Goal: Task Accomplishment & Management: Use online tool/utility

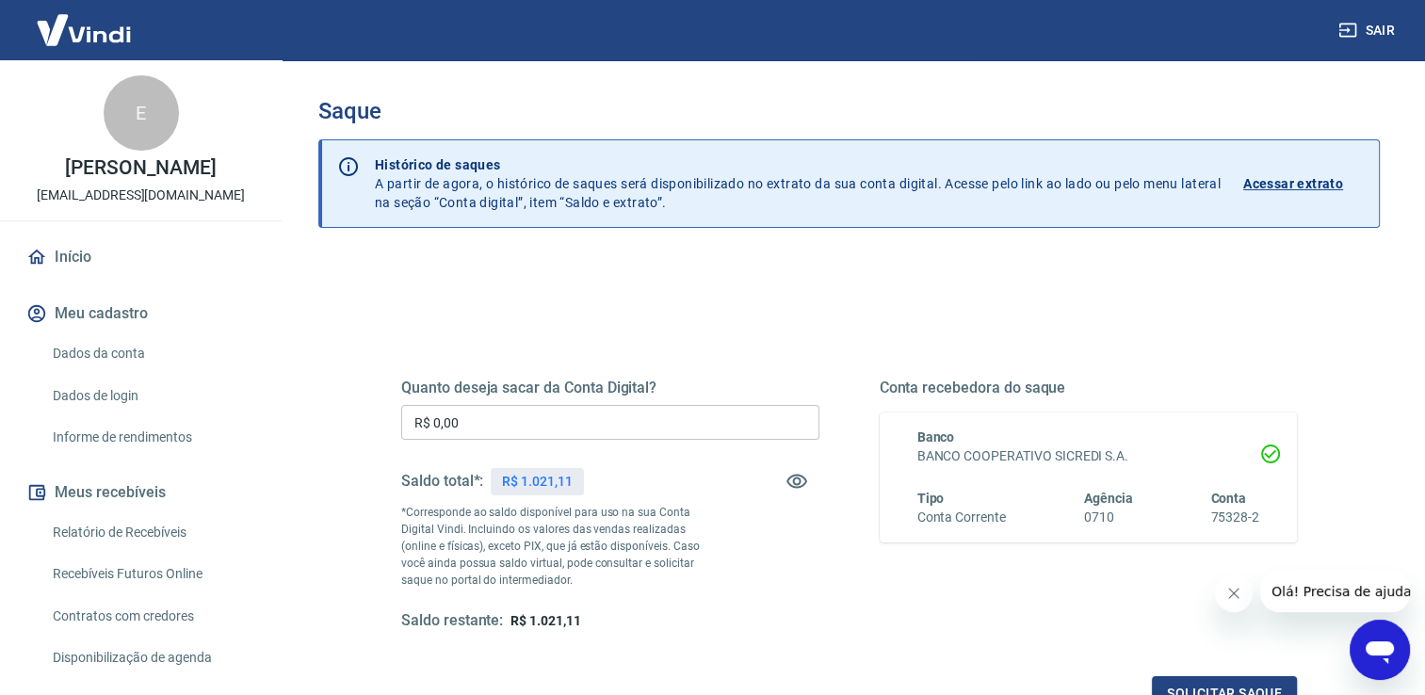
click at [460, 416] on input "R$ 0,00" at bounding box center [610, 422] width 418 height 35
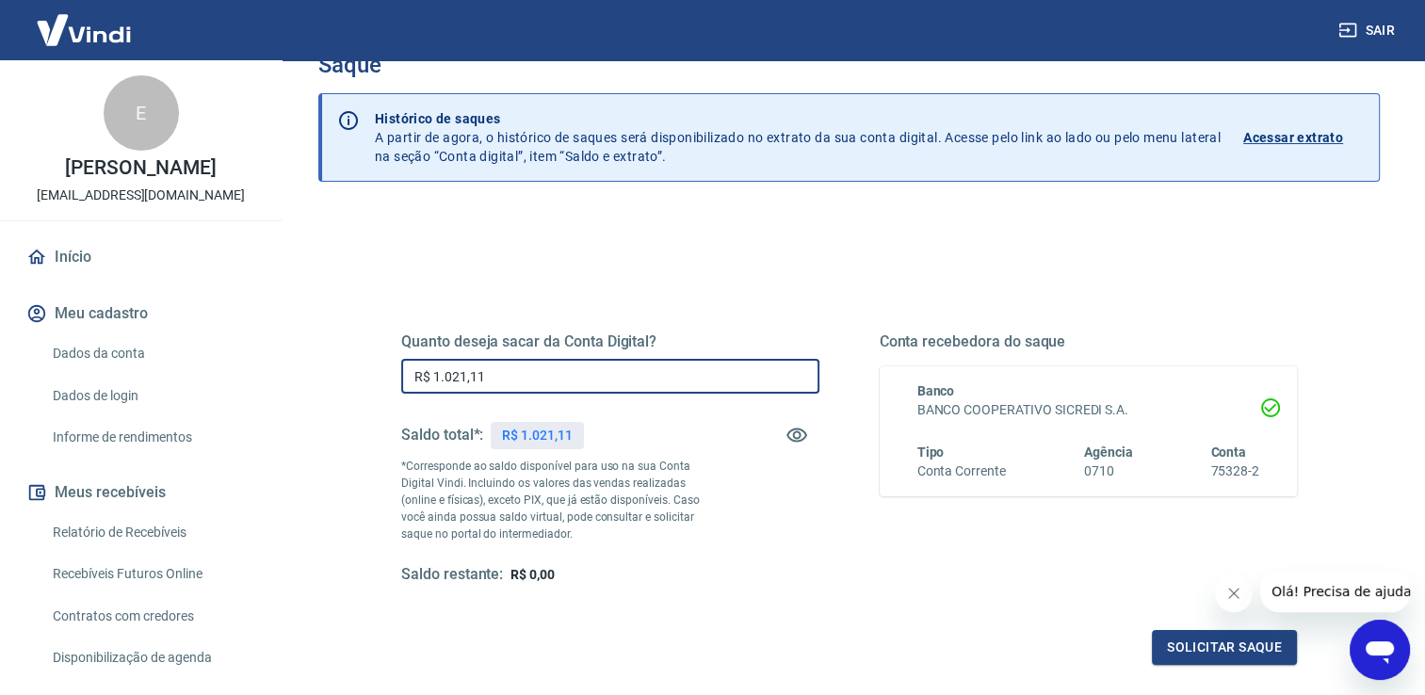
scroll to position [188, 0]
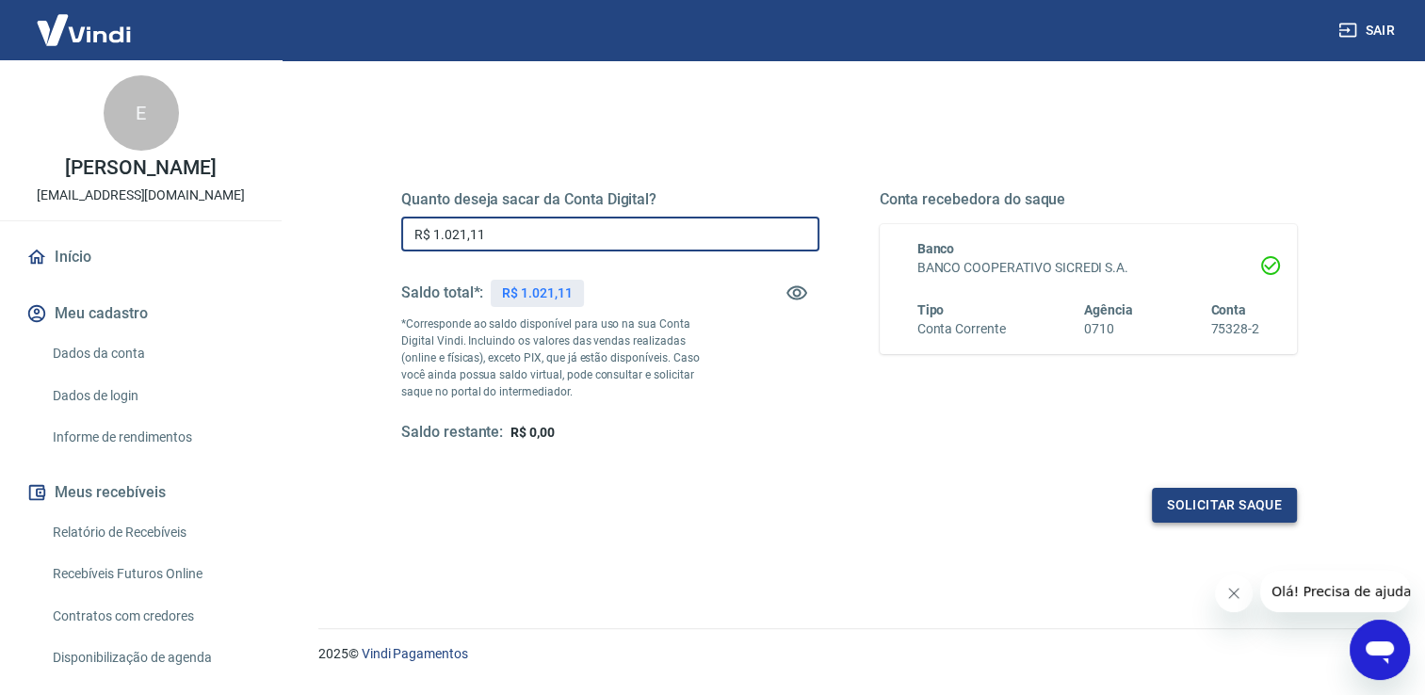
type input "R$ 1.021,11"
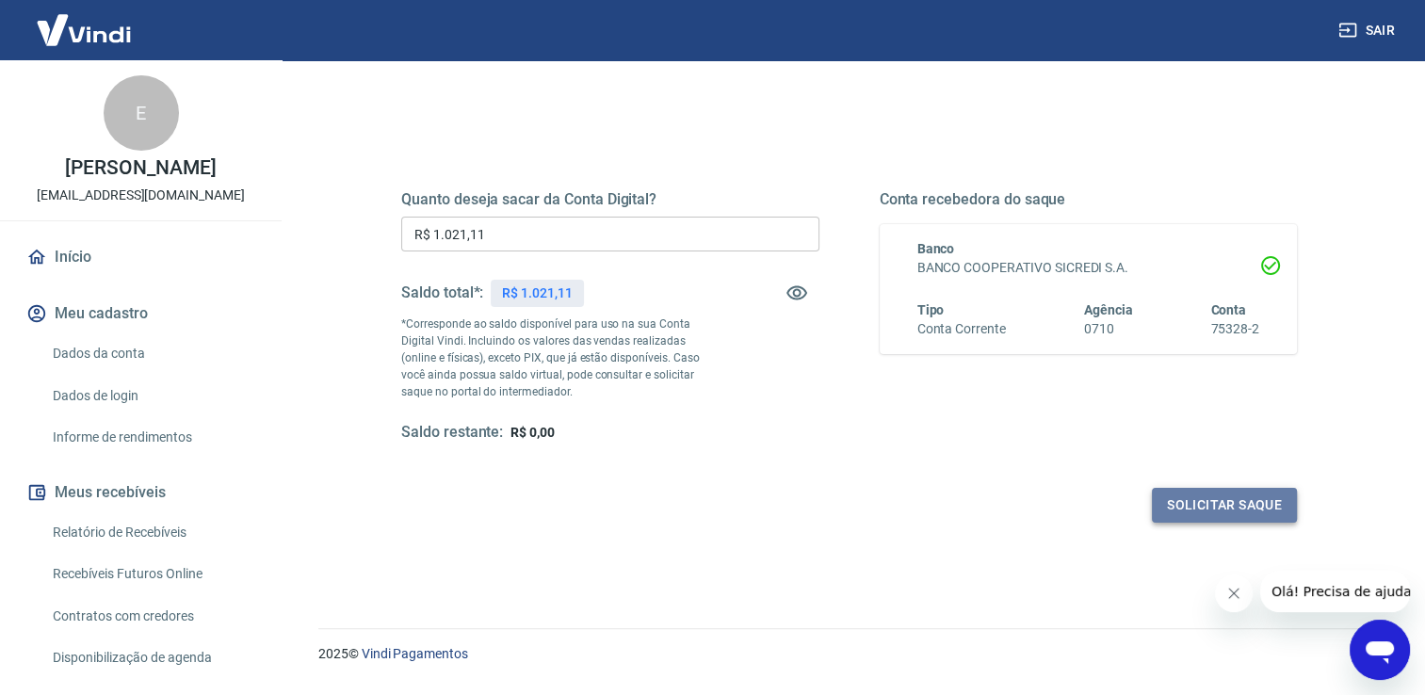
click at [1190, 515] on button "Solicitar saque" at bounding box center [1224, 505] width 145 height 35
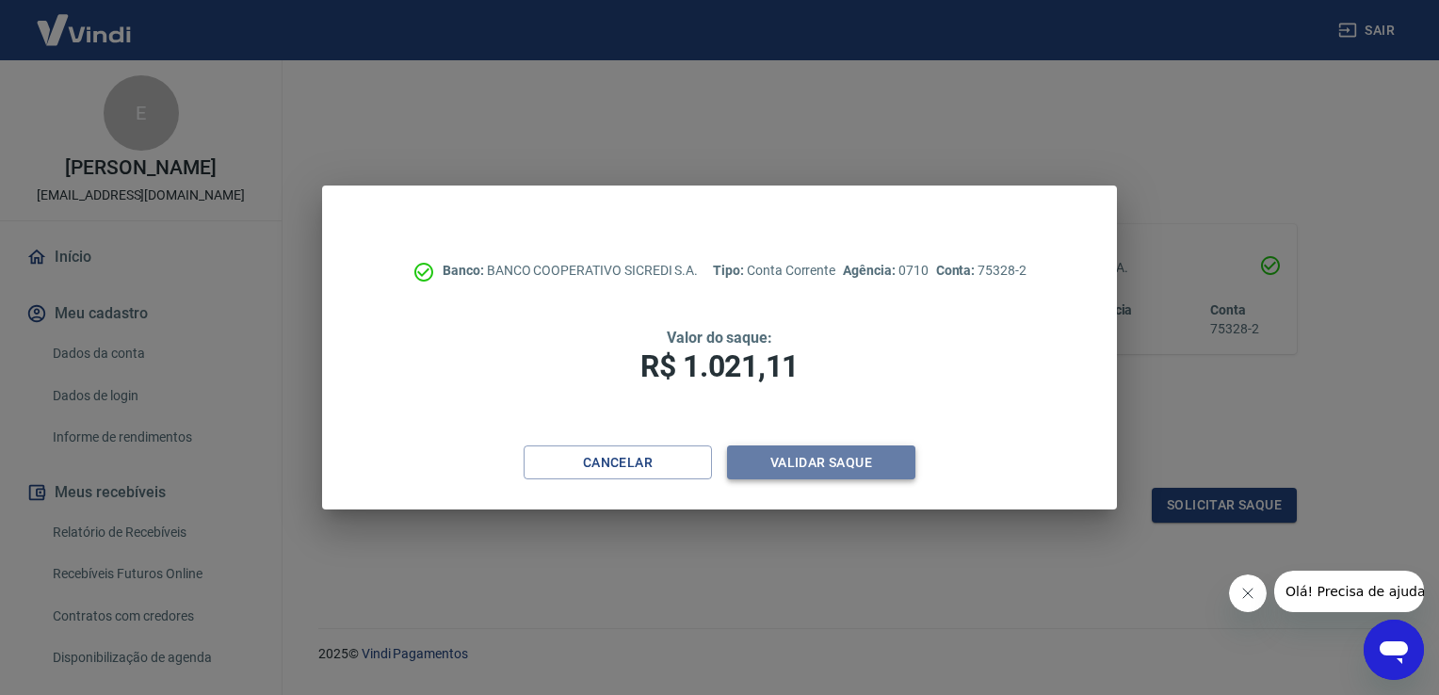
click at [825, 471] on button "Validar saque" at bounding box center [821, 462] width 188 height 35
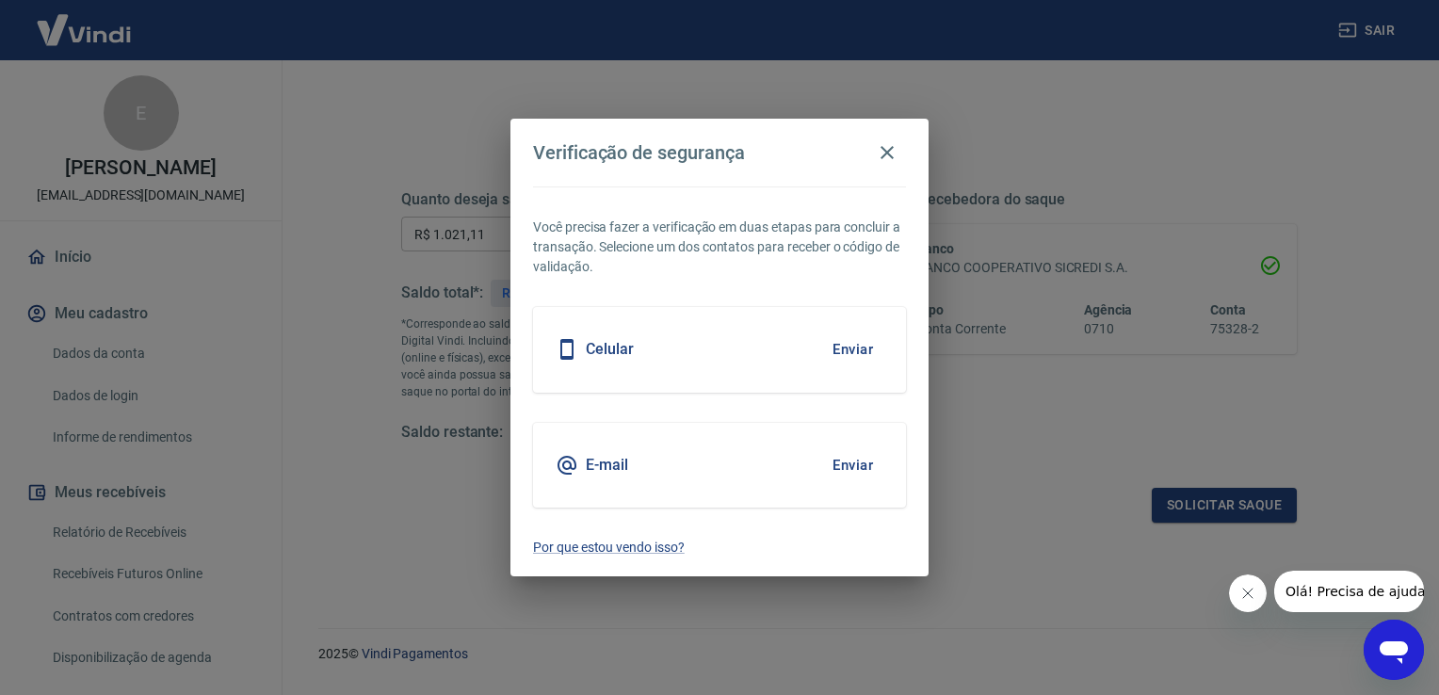
click at [863, 347] on button "Enviar" at bounding box center [852, 350] width 61 height 40
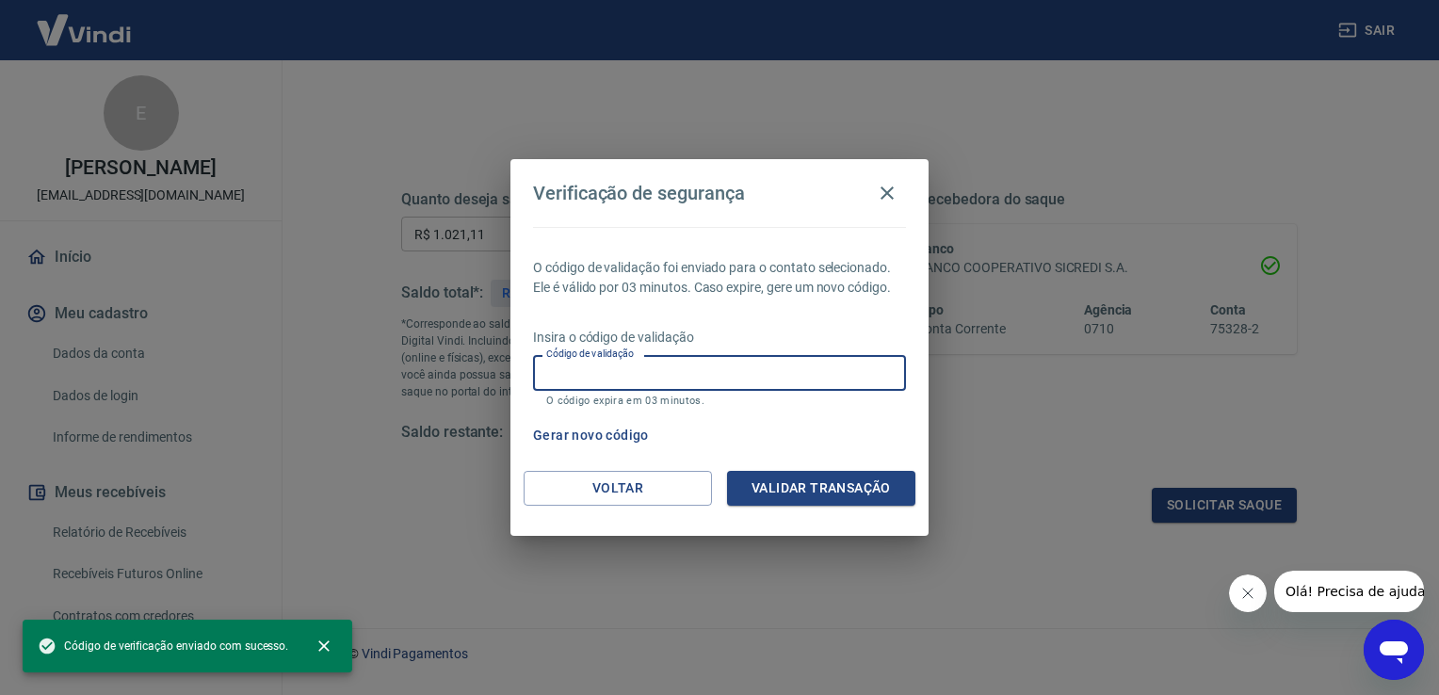
click at [607, 365] on input "Código de validação" at bounding box center [719, 372] width 373 height 35
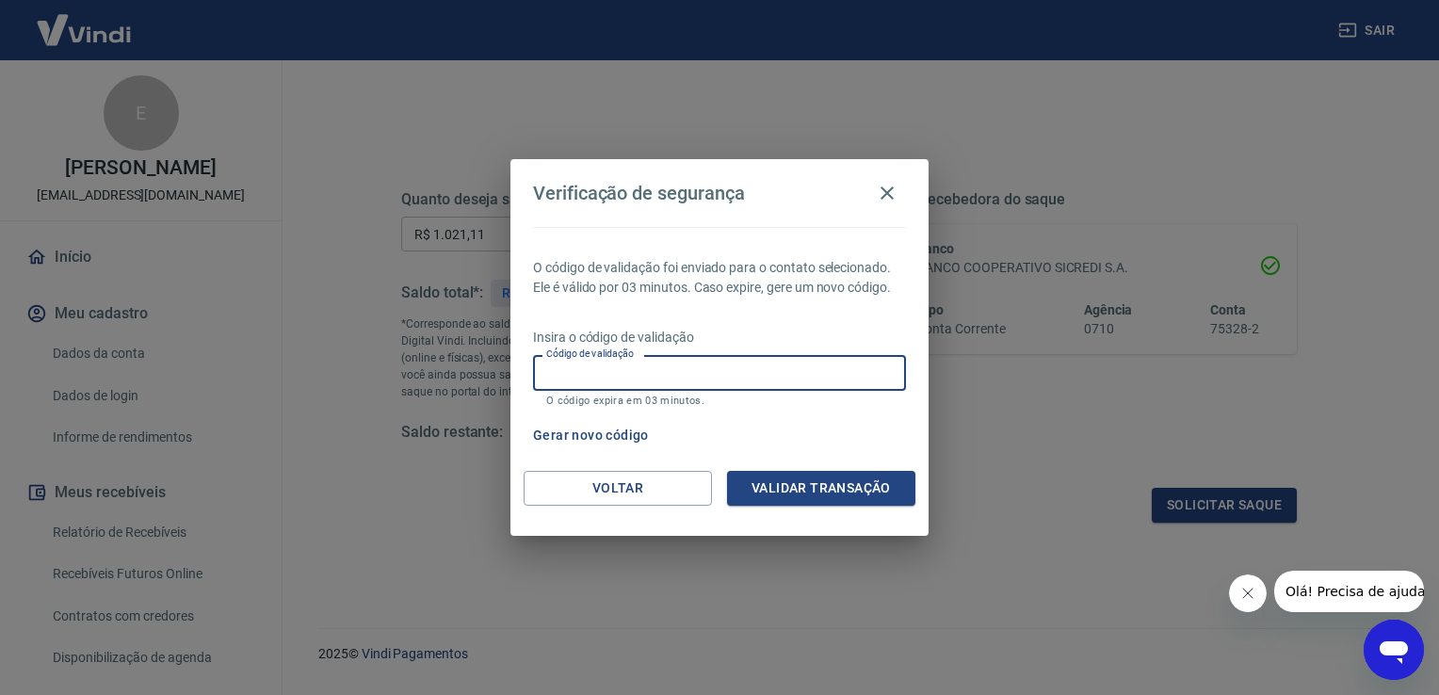
click at [591, 373] on input "Código de validação" at bounding box center [719, 372] width 373 height 35
type input "111931"
click at [618, 318] on div "O código de validação foi enviado para o contato selecionado. Ele é válido por …" at bounding box center [719, 349] width 418 height 244
click at [765, 492] on button "Validar transação" at bounding box center [821, 488] width 188 height 35
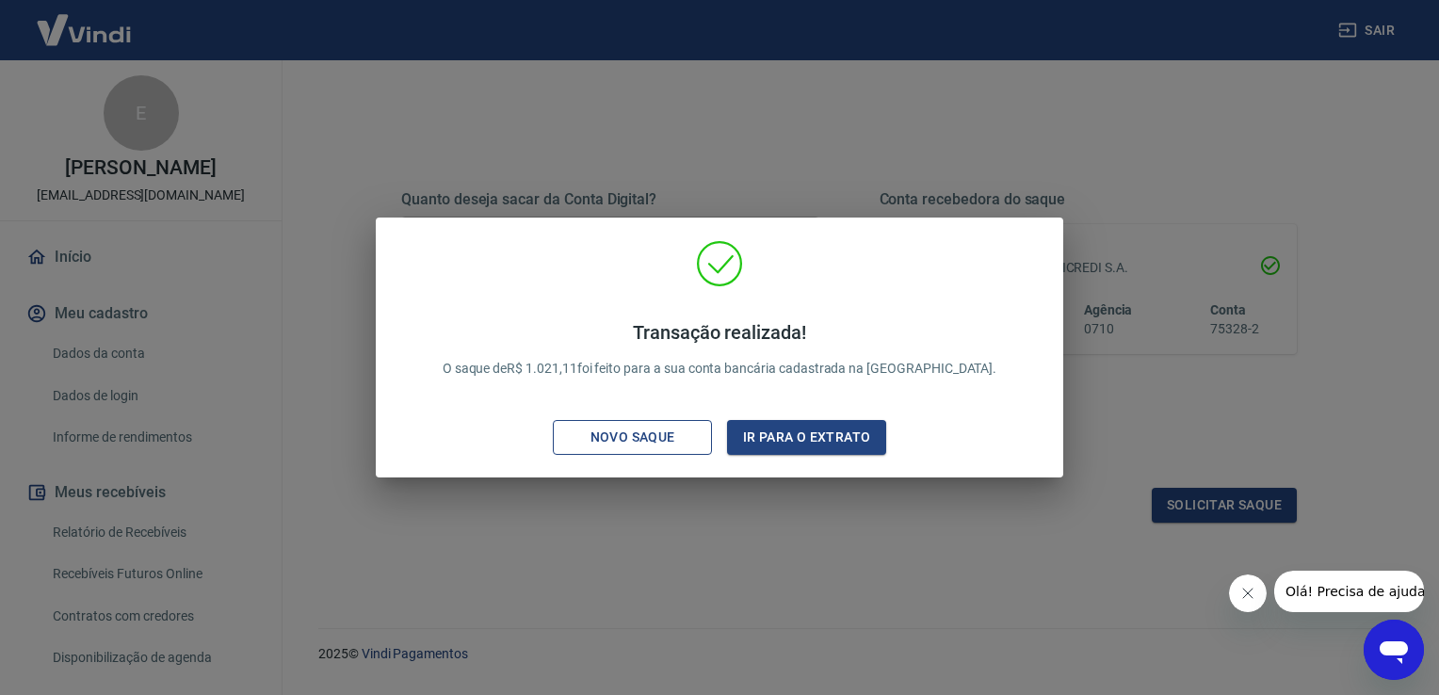
click at [660, 449] on button "Novo saque" at bounding box center [632, 437] width 159 height 35
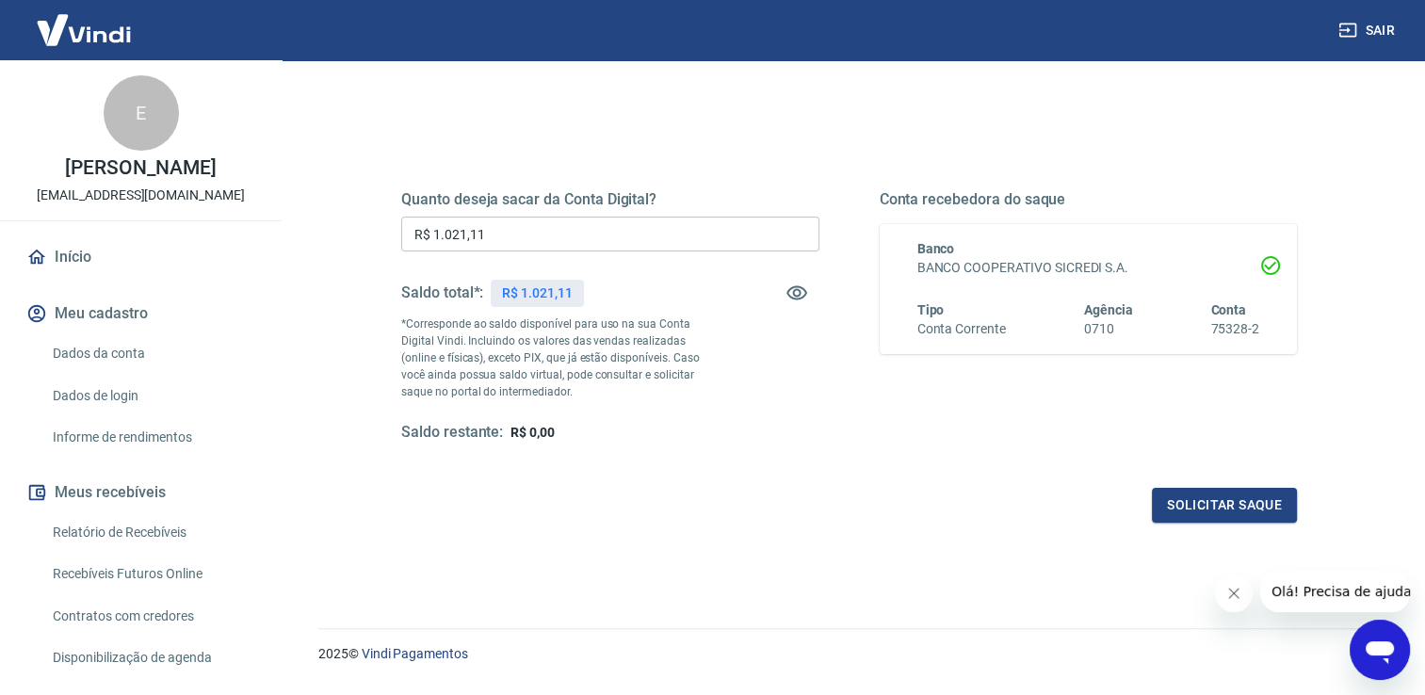
click at [508, 258] on div "Quanto deseja sacar da Conta Digital? R$ 1.021,11 ​ Saldo total*: R$ 1.021,11 *…" at bounding box center [610, 316] width 418 height 252
click at [798, 299] on icon "button" at bounding box center [796, 293] width 21 height 14
click at [798, 298] on icon "button" at bounding box center [796, 293] width 21 height 18
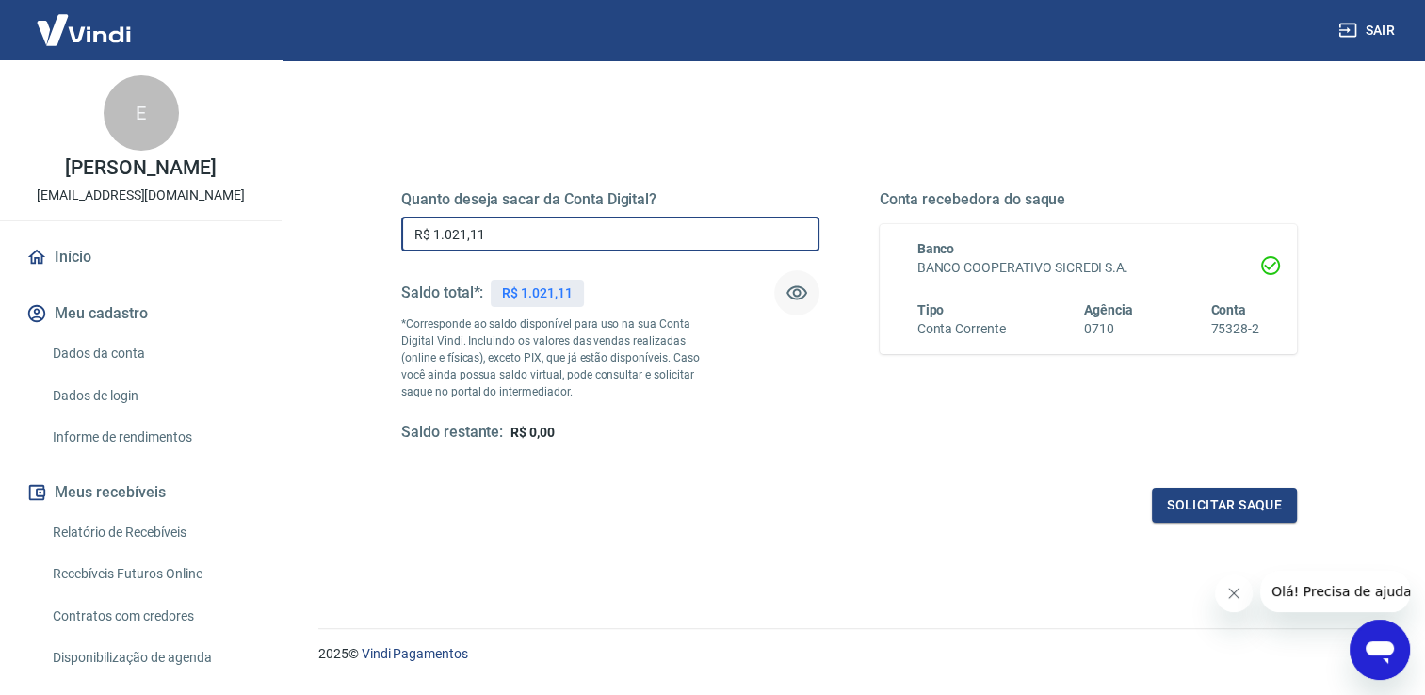
drag, startPoint x: 547, startPoint y: 224, endPoint x: 335, endPoint y: 223, distance: 211.9
click at [335, 223] on div "Quanto deseja sacar da Conta Digital? R$ 1.021,11 ​ Saldo total*: R$ 1.021,11 *…" at bounding box center [848, 406] width 1061 height 673
type input "R$ 0,00"
click at [511, 360] on p "*Corresponde ao saldo disponível para uso na sua Conta Digital Vindi. Incluindo…" at bounding box center [558, 357] width 314 height 85
